Goal: Task Accomplishment & Management: Manage account settings

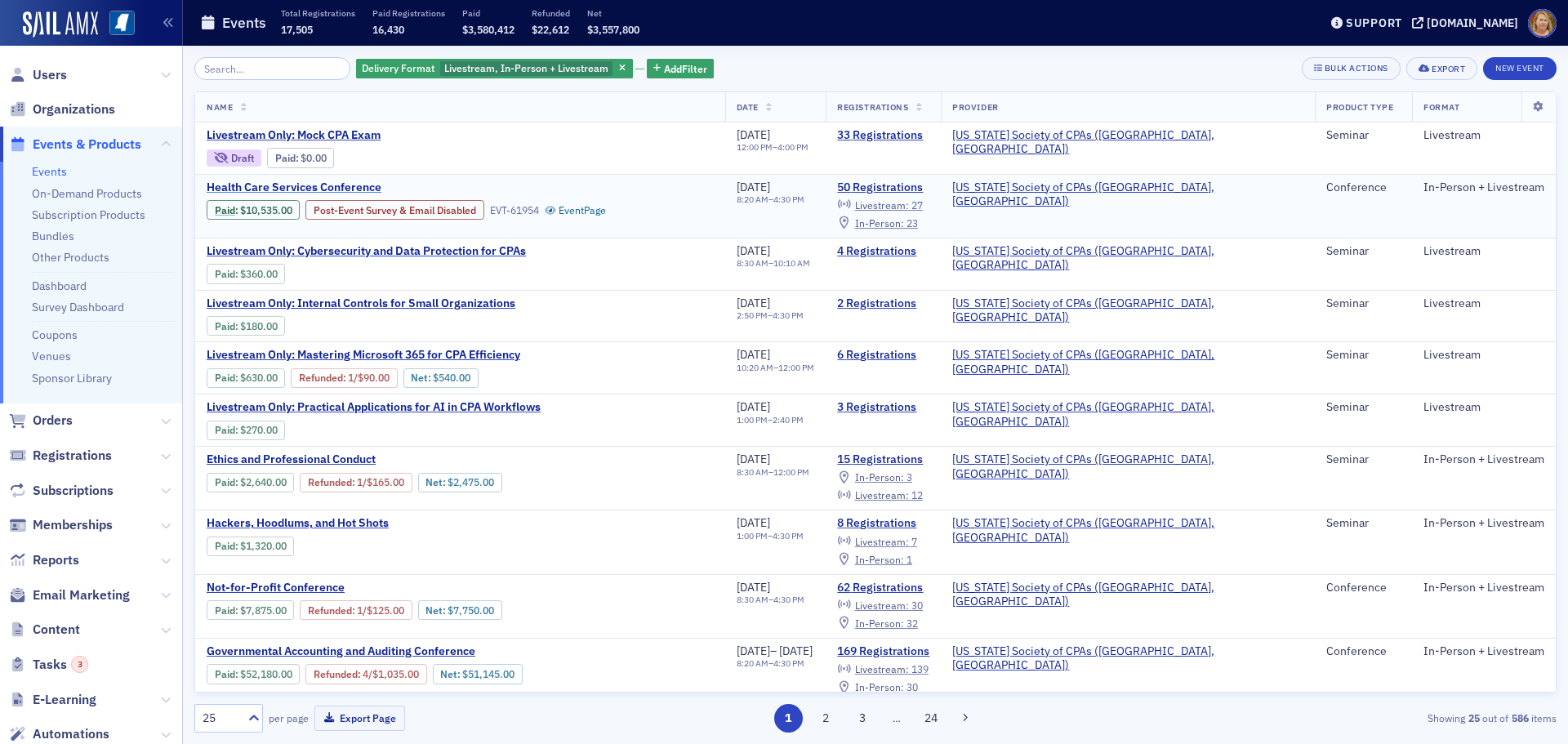
click at [351, 188] on span "Health Care Services Conference" at bounding box center [344, 187] width 275 height 15
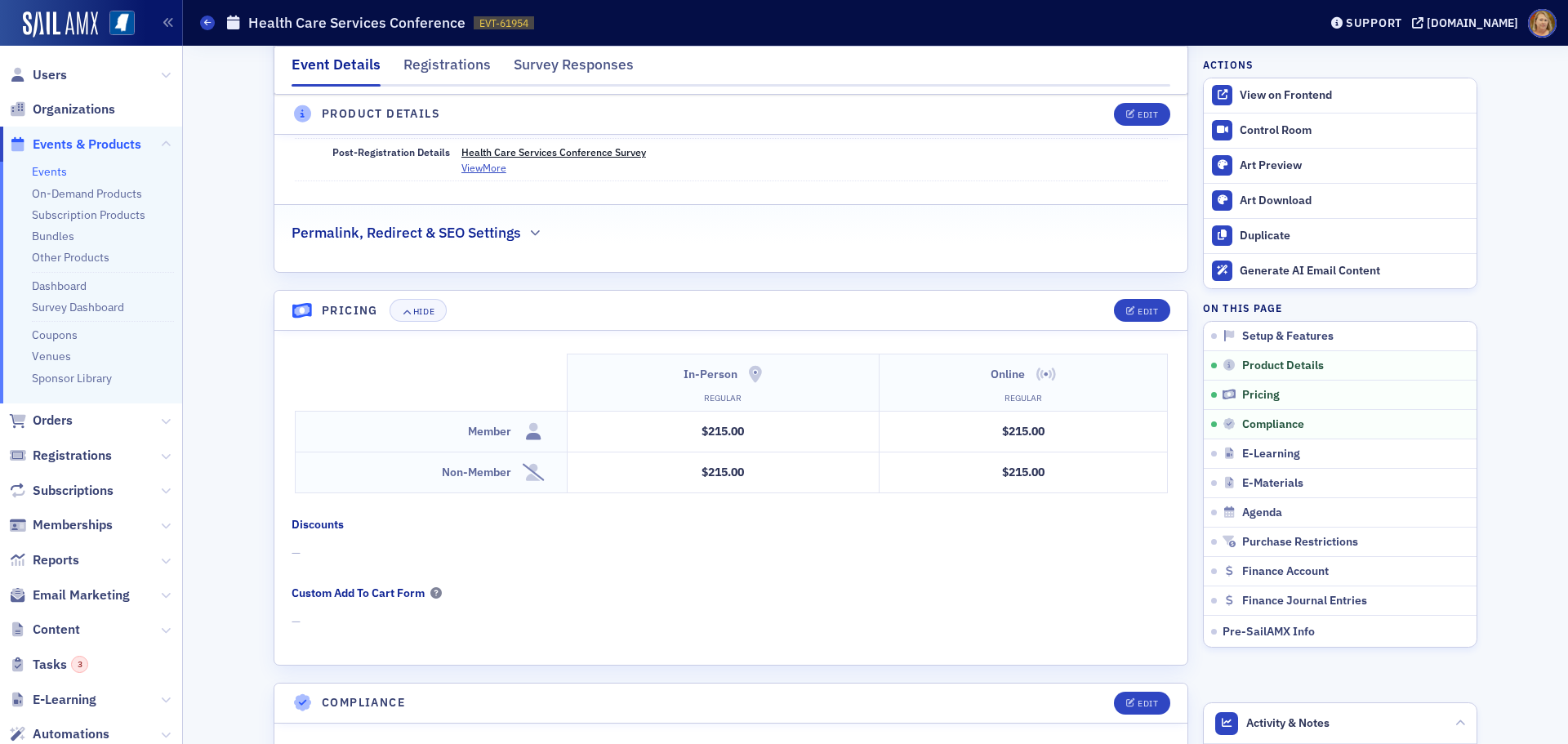
scroll to position [2449, 0]
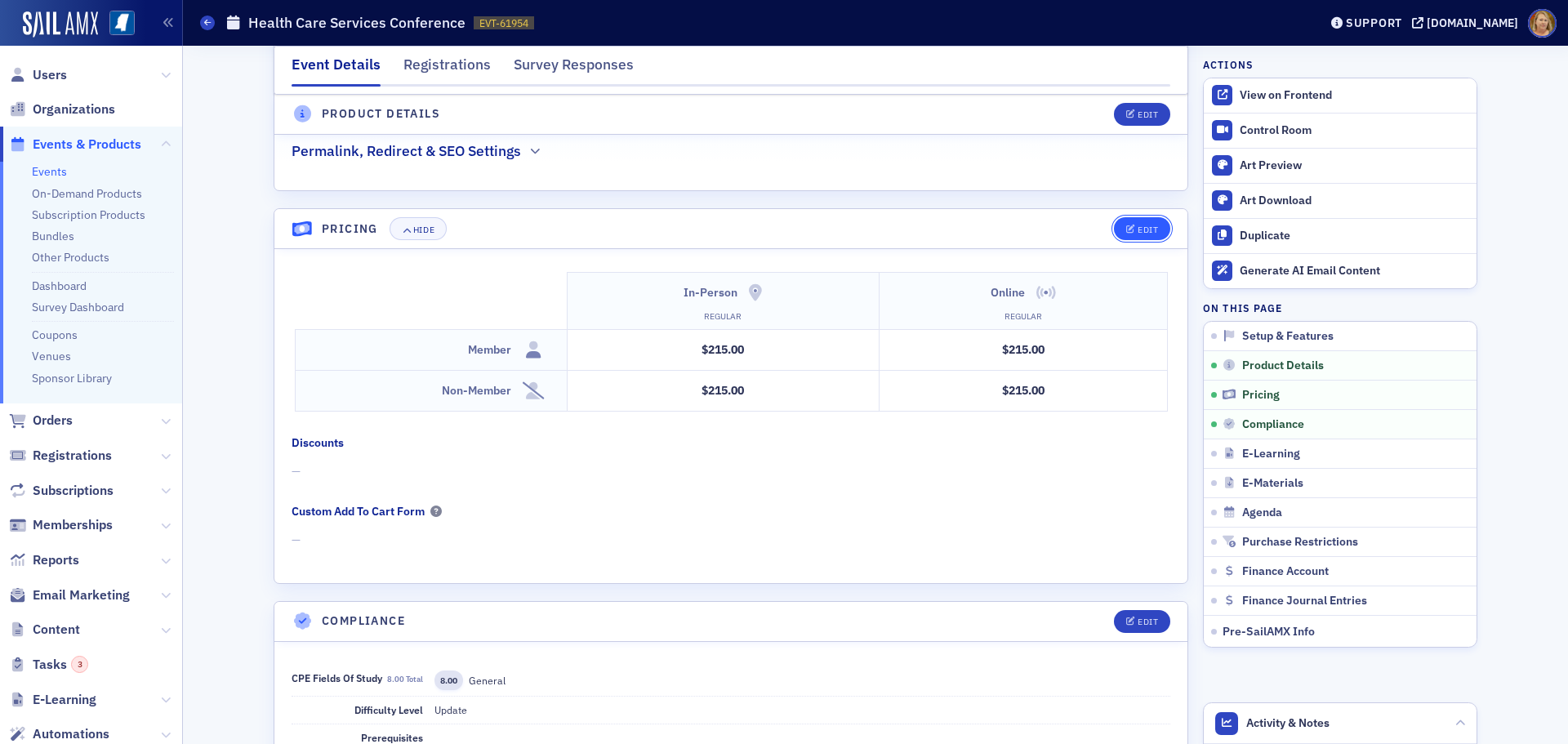
click at [1134, 217] on button "Edit" at bounding box center [1141, 228] width 57 height 23
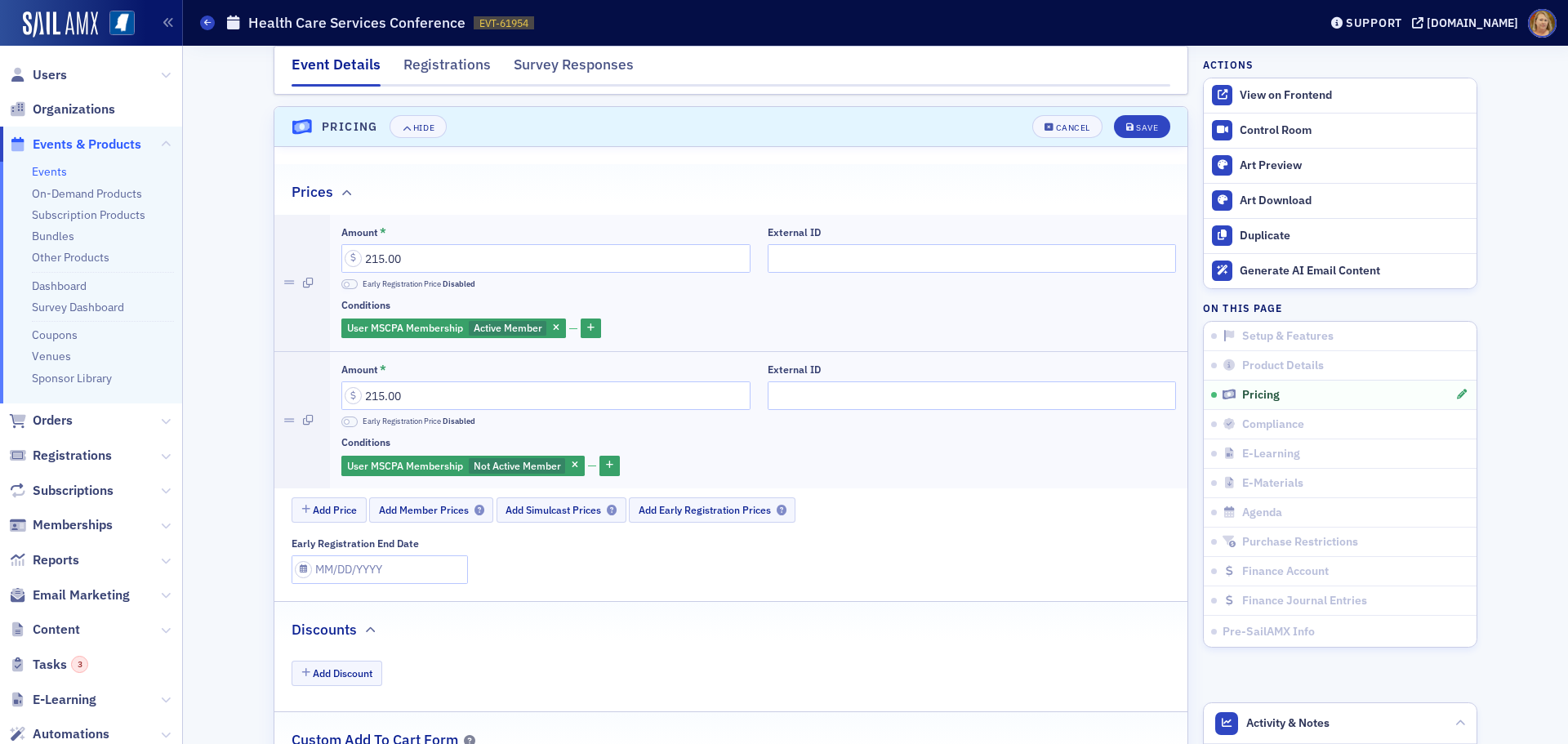
scroll to position [2663, 0]
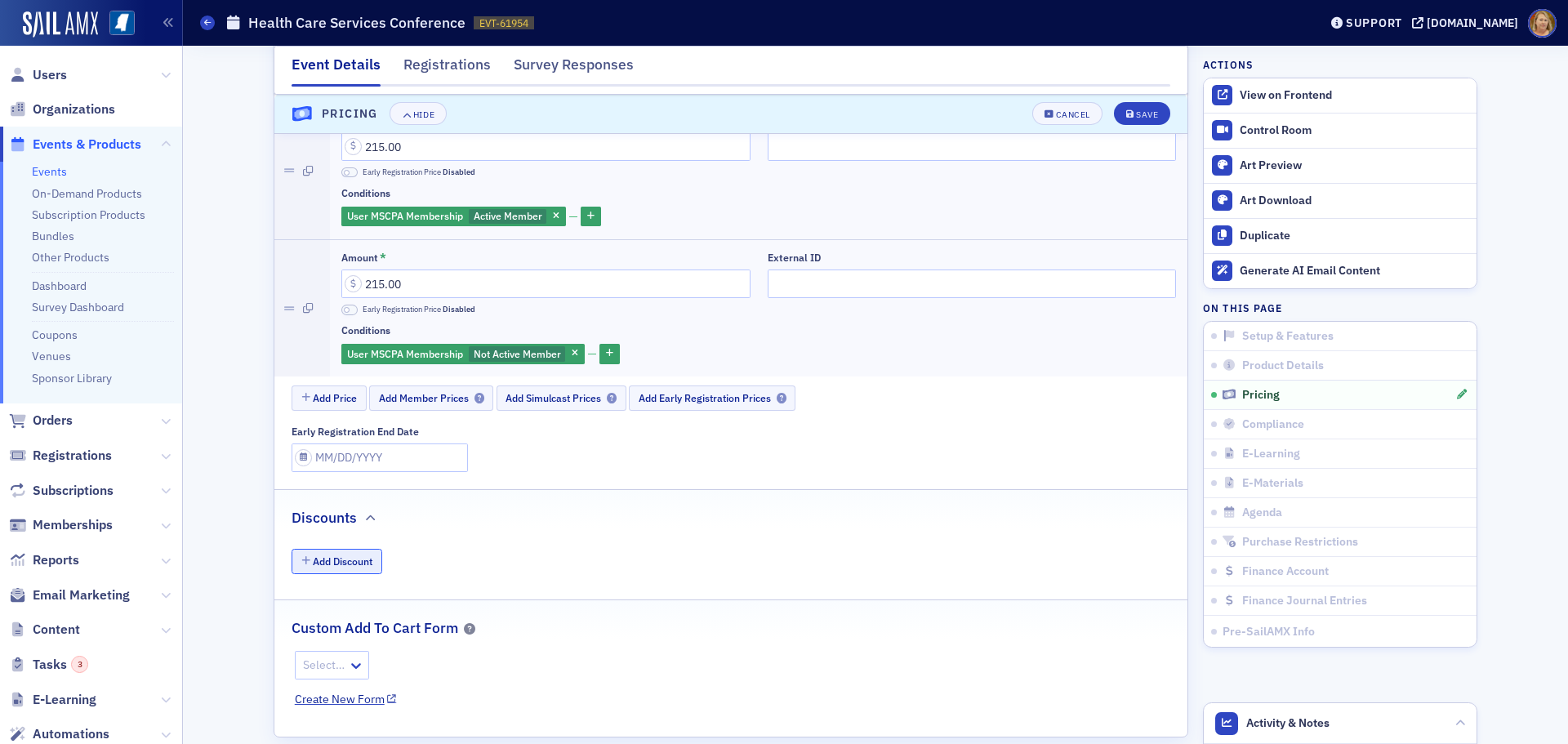
click at [348, 548] on button "Add Discount" at bounding box center [336, 560] width 91 height 25
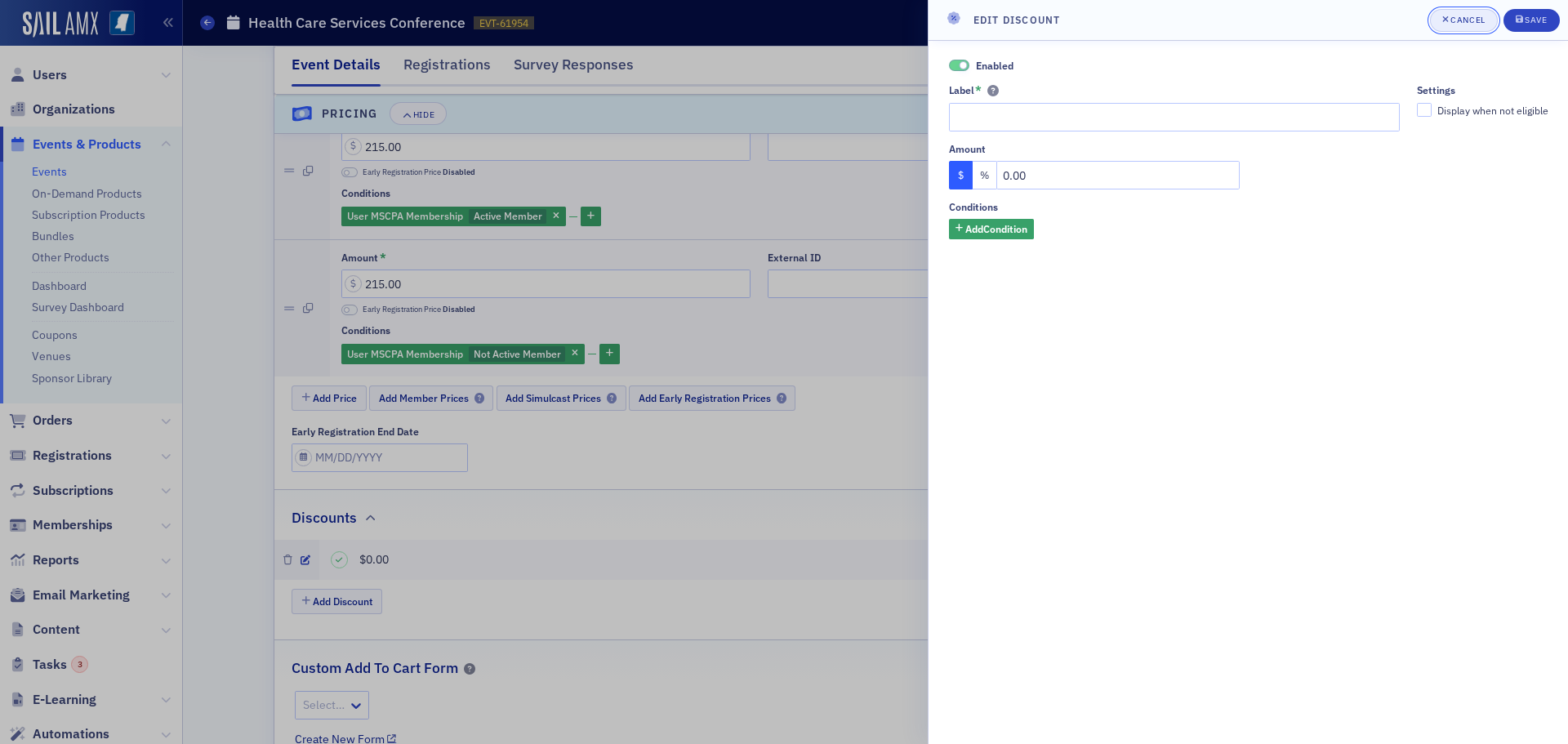
click at [1460, 16] on div "Cancel" at bounding box center [1467, 20] width 34 height 9
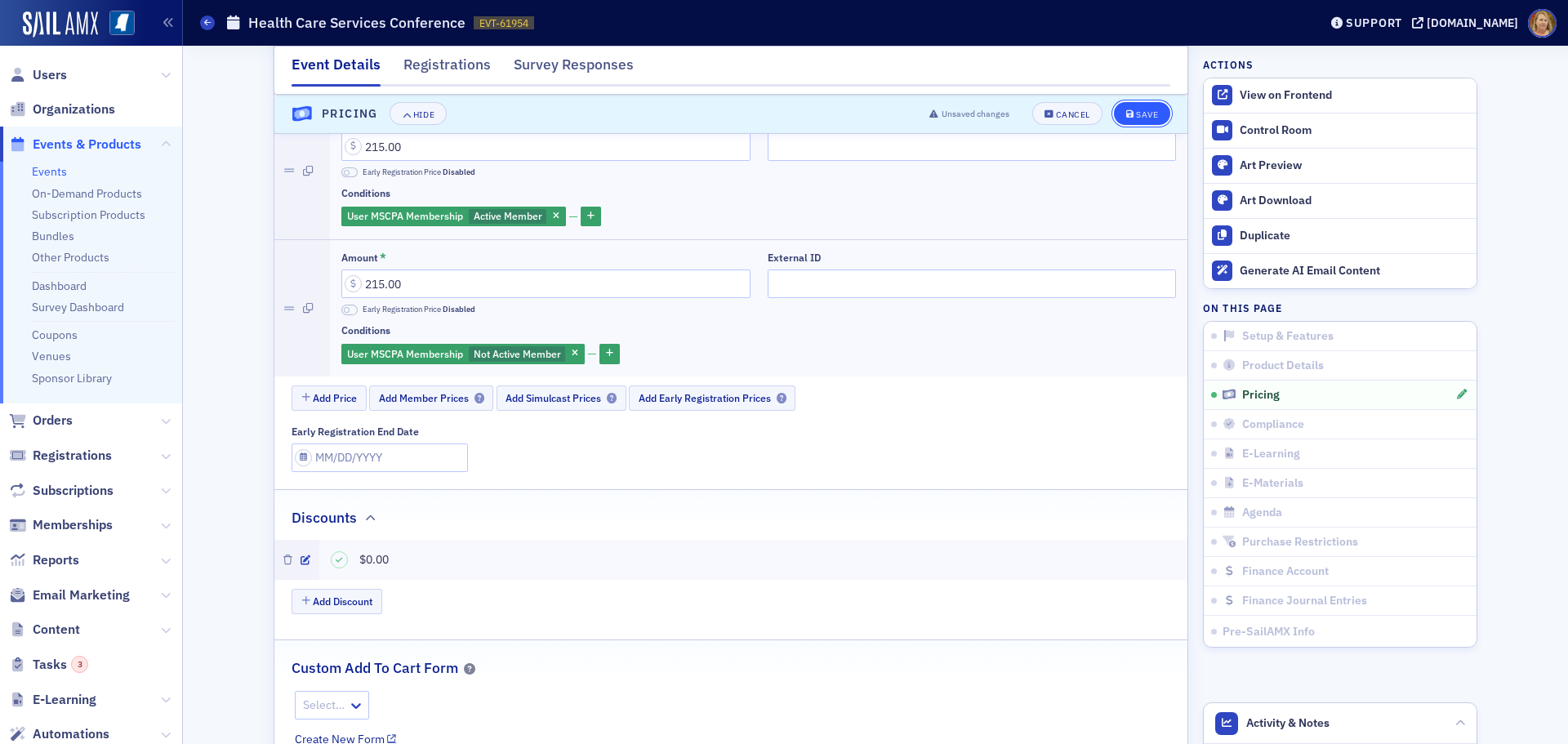
click at [1136, 112] on div "Save" at bounding box center [1147, 114] width 22 height 9
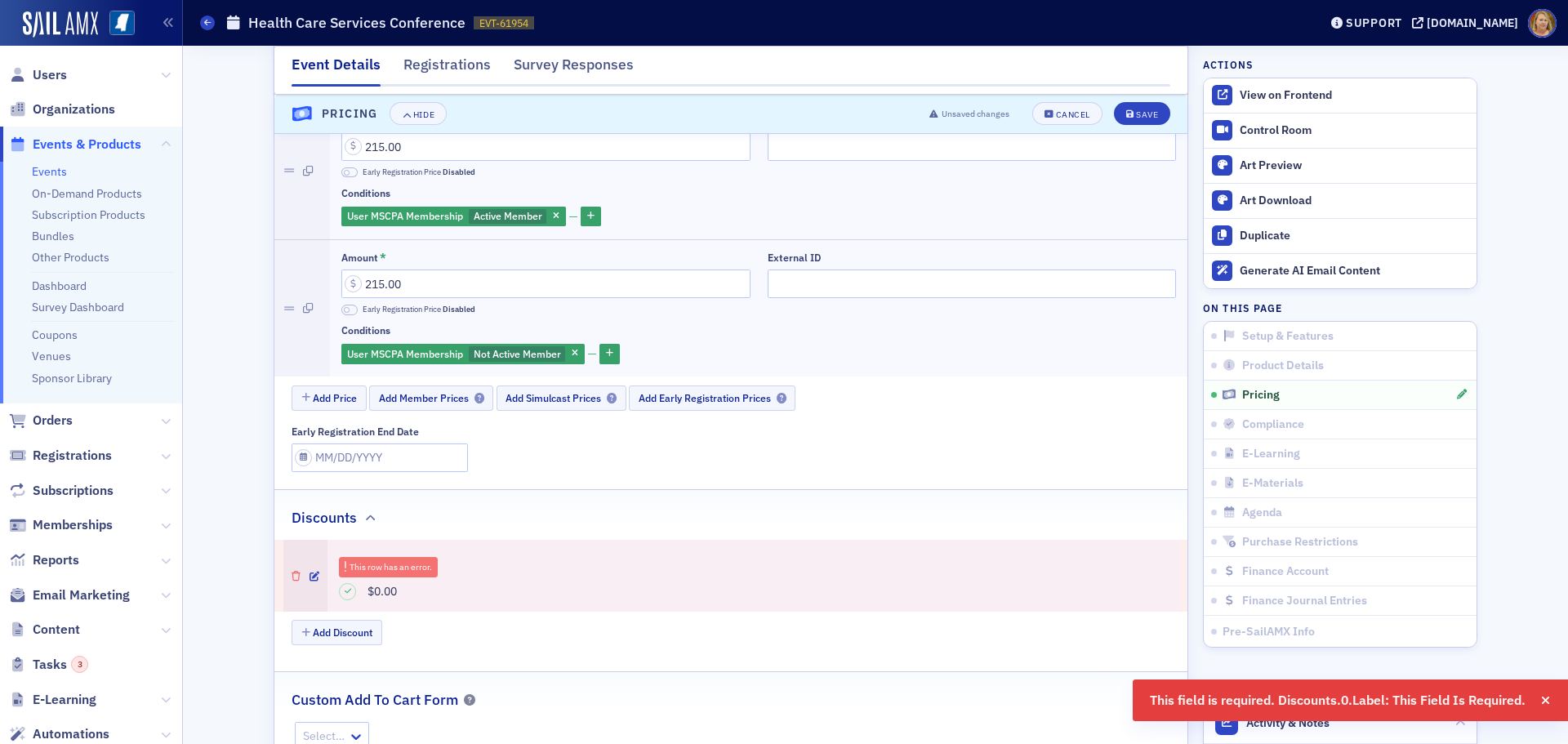
click at [292, 571] on icon "button" at bounding box center [295, 576] width 9 height 10
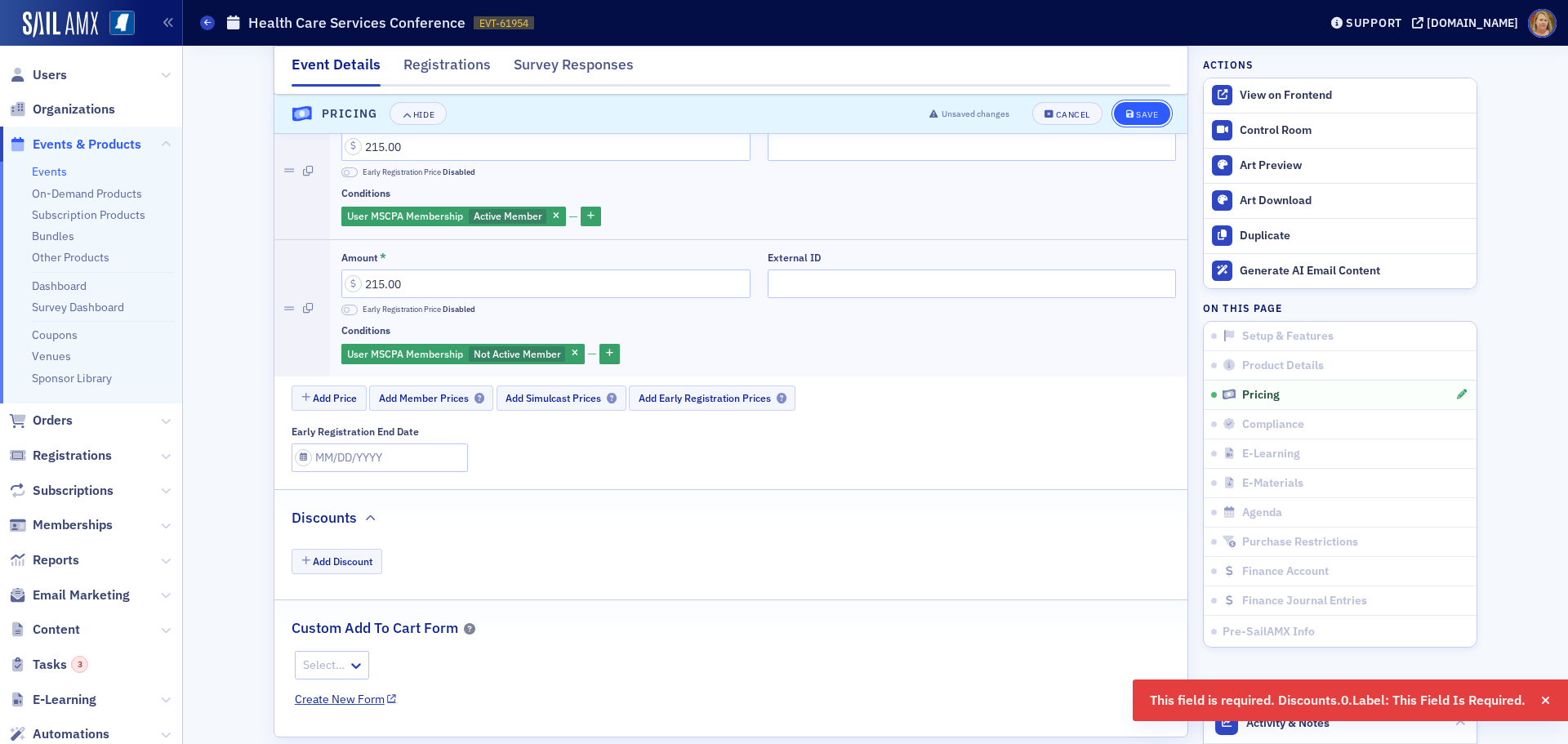
click at [1127, 116] on icon "submit" at bounding box center [1130, 114] width 8 height 9
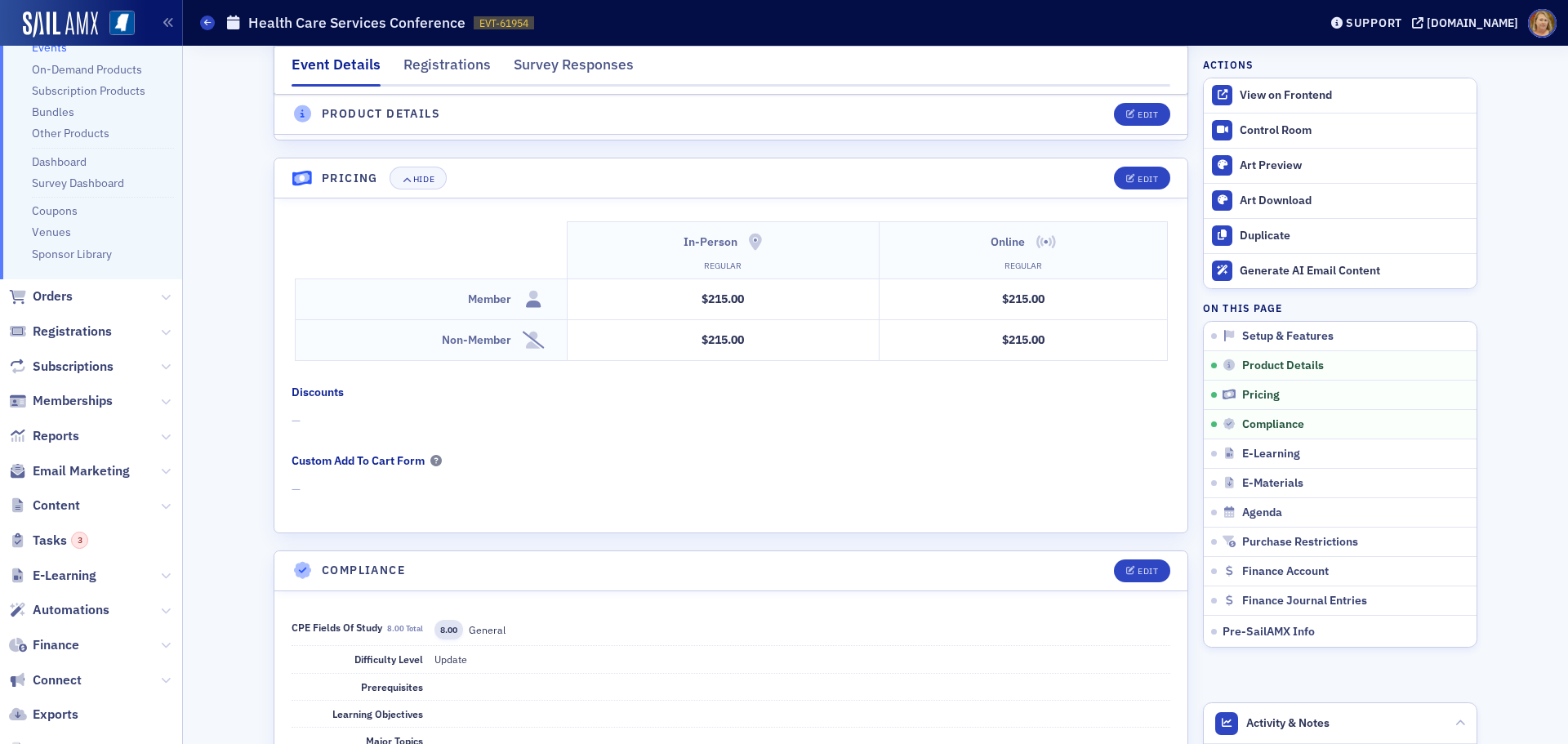
scroll to position [125, 0]
click at [76, 498] on span "Content" at bounding box center [57, 503] width 48 height 18
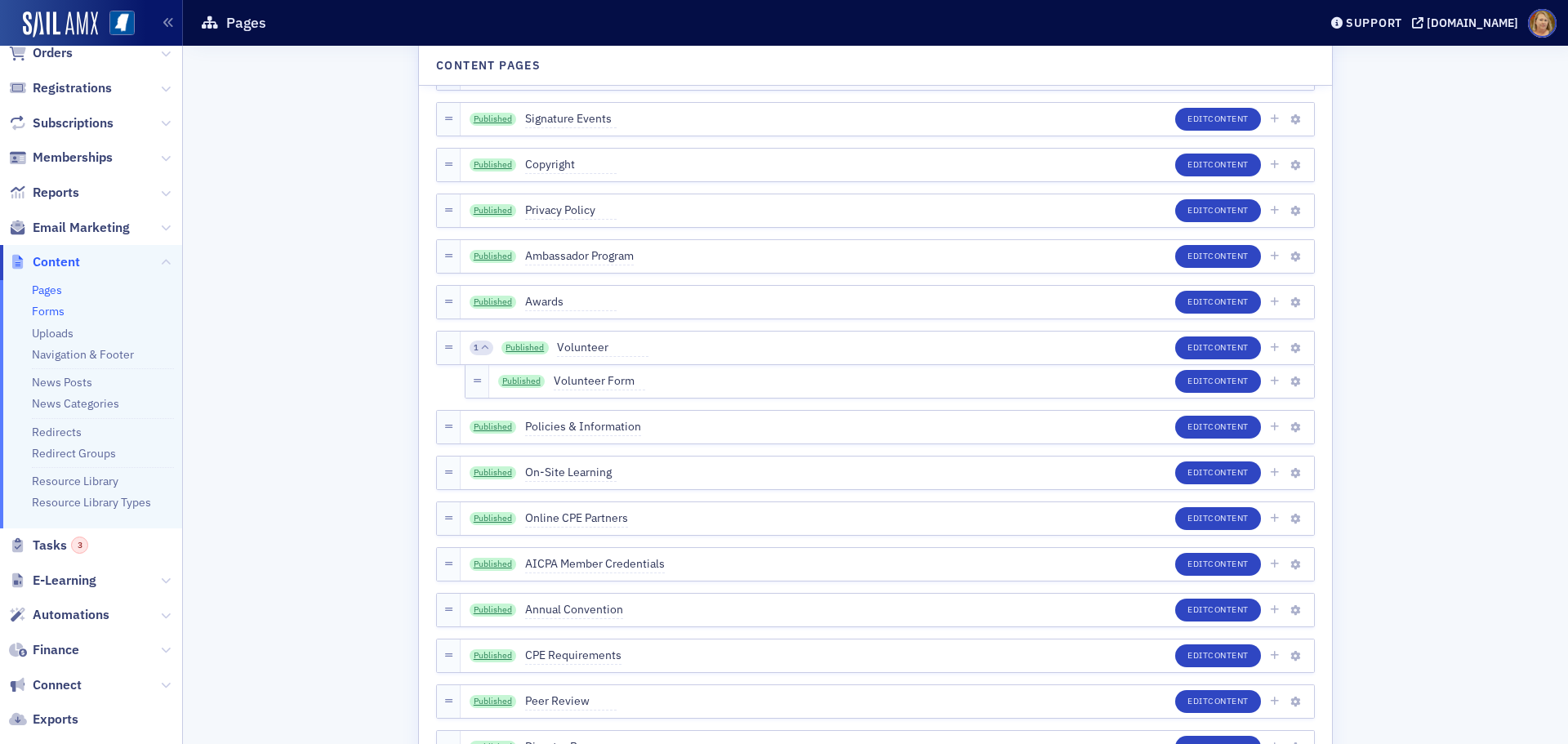
click at [57, 312] on link "Forms" at bounding box center [48, 310] width 33 height 15
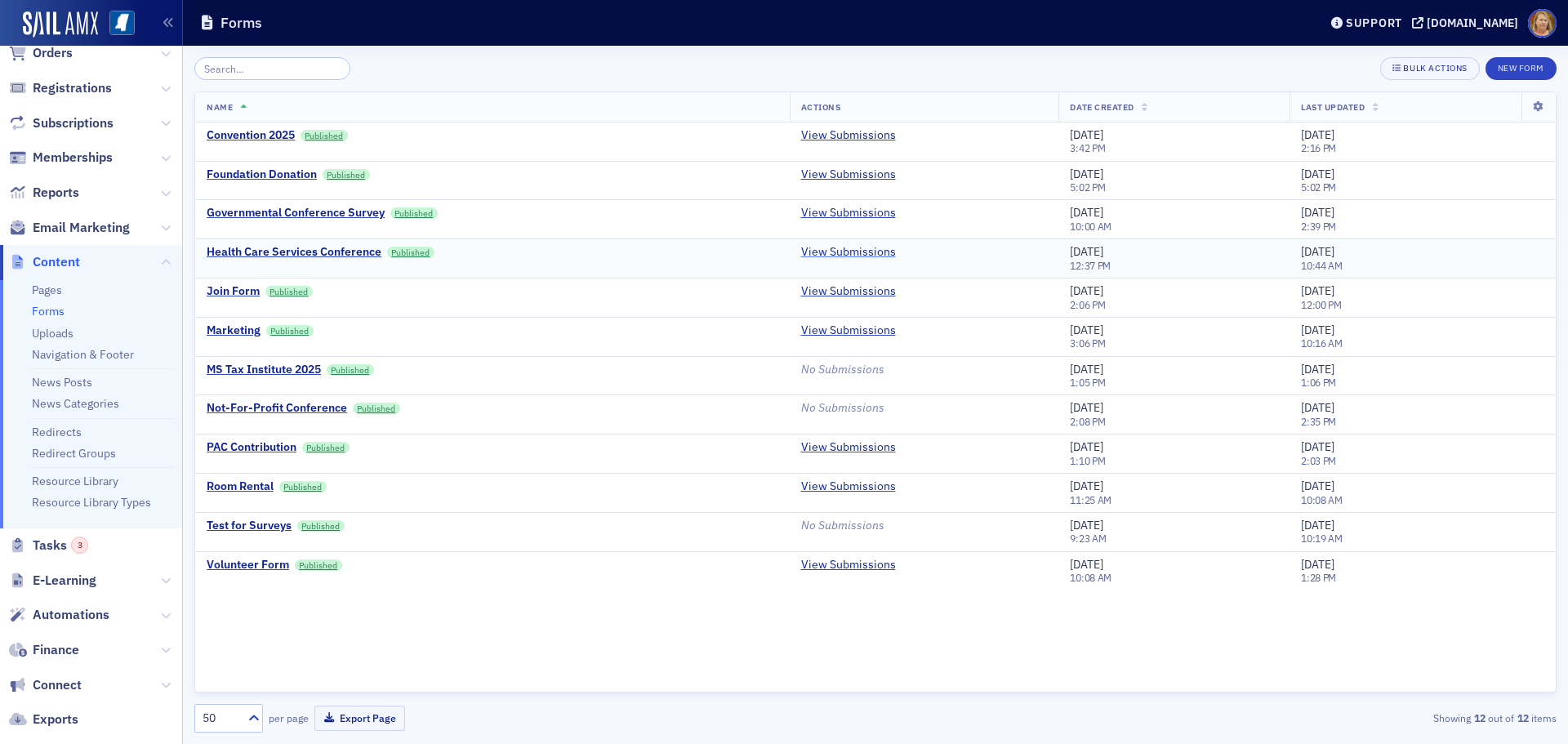
click at [824, 250] on link "View Submissions" at bounding box center [848, 252] width 95 height 15
